Goal: Register for event/course

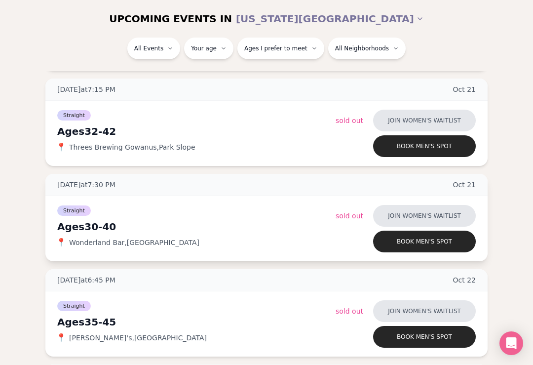
scroll to position [2063, 0]
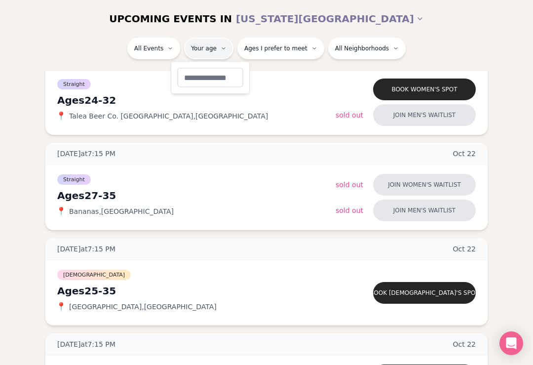
type input "**"
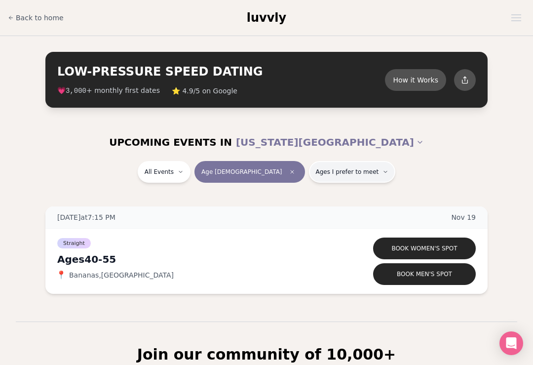
click at [322, 174] on span "Ages I prefer to meet" at bounding box center [347, 172] width 63 height 8
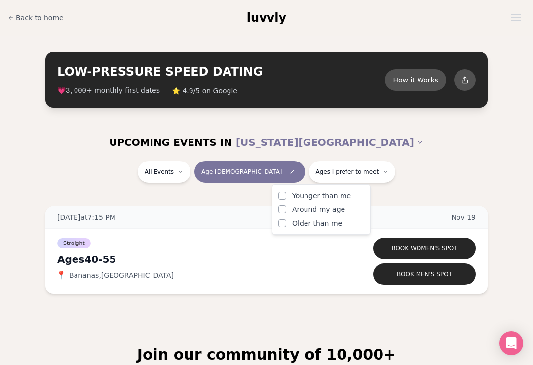
click at [282, 194] on button "Younger than me" at bounding box center [282, 195] width 8 height 8
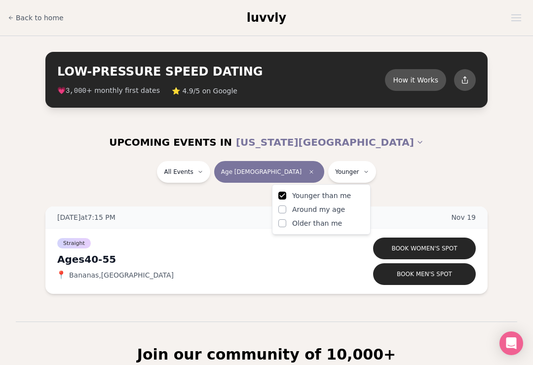
click at [284, 209] on button "Around my age" at bounding box center [282, 209] width 8 height 8
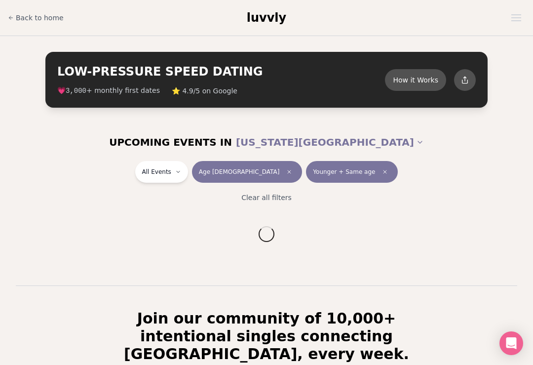
click at [377, 179] on div "All Events Age [DEMOGRAPHIC_DATA] Younger + Same age" at bounding box center [266, 174] width 517 height 26
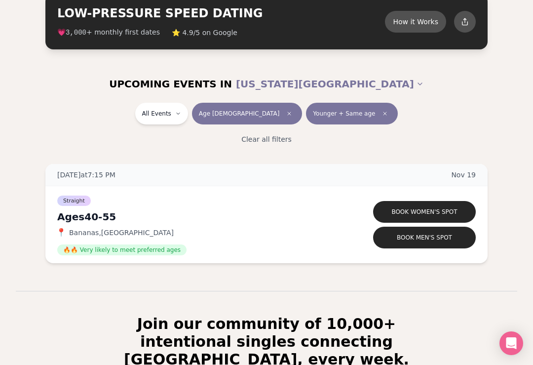
scroll to position [31, 0]
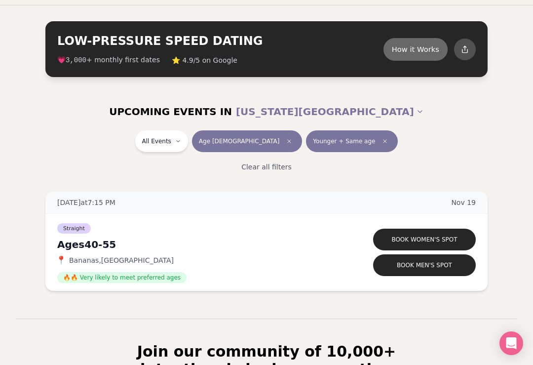
click at [419, 49] on button "How it Works" at bounding box center [415, 48] width 64 height 23
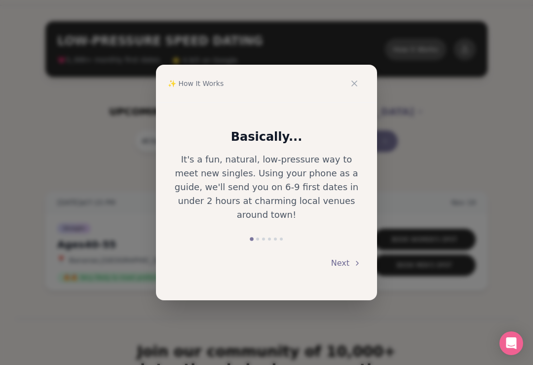
click at [342, 256] on button "Next" at bounding box center [346, 263] width 30 height 22
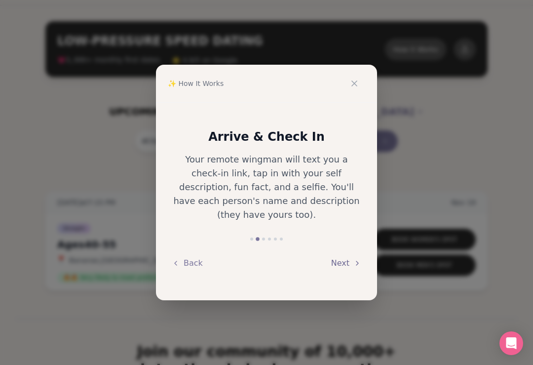
click at [342, 256] on button "Next" at bounding box center [346, 263] width 30 height 22
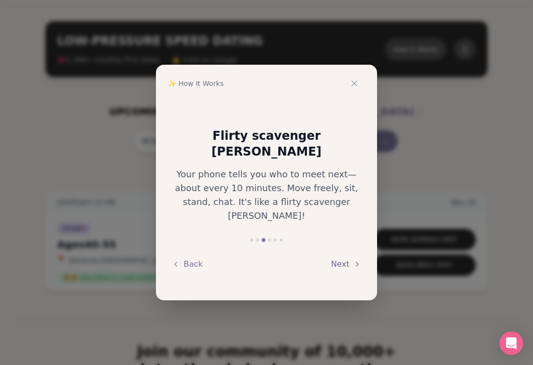
click at [340, 253] on button "Next" at bounding box center [346, 264] width 30 height 22
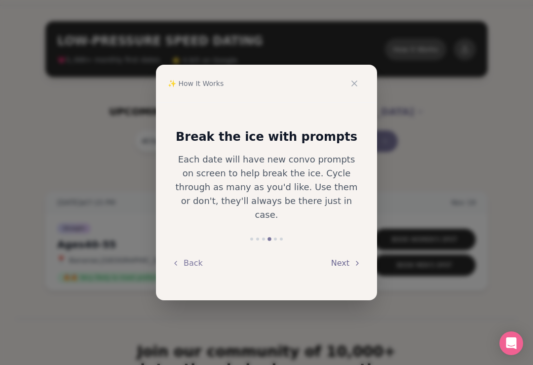
click at [341, 255] on button "Next" at bounding box center [346, 263] width 30 height 22
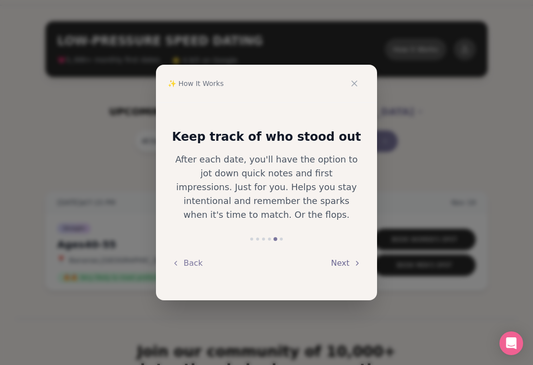
click at [341, 260] on button "Next" at bounding box center [346, 263] width 30 height 22
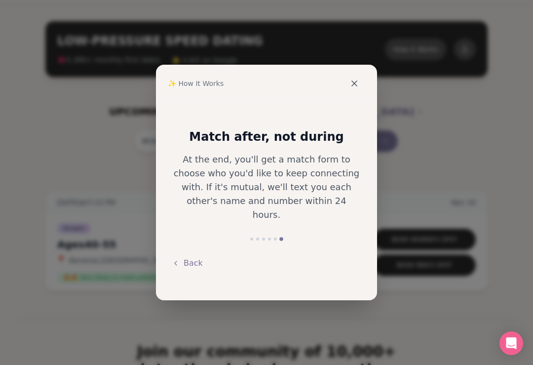
click at [350, 82] on icon at bounding box center [354, 83] width 10 height 10
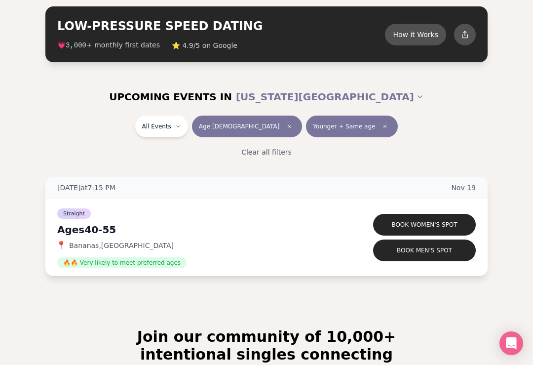
scroll to position [0, 0]
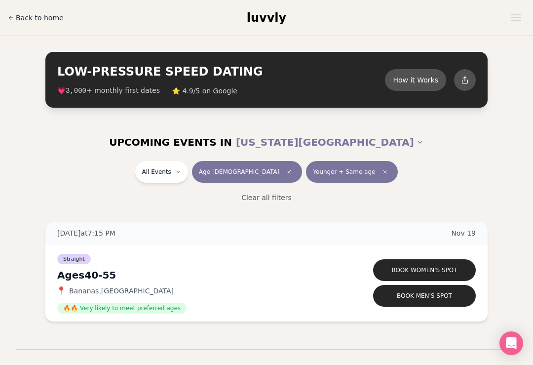
click at [32, 13] on span "Back to home" at bounding box center [40, 18] width 48 height 10
